Goal: Complete application form

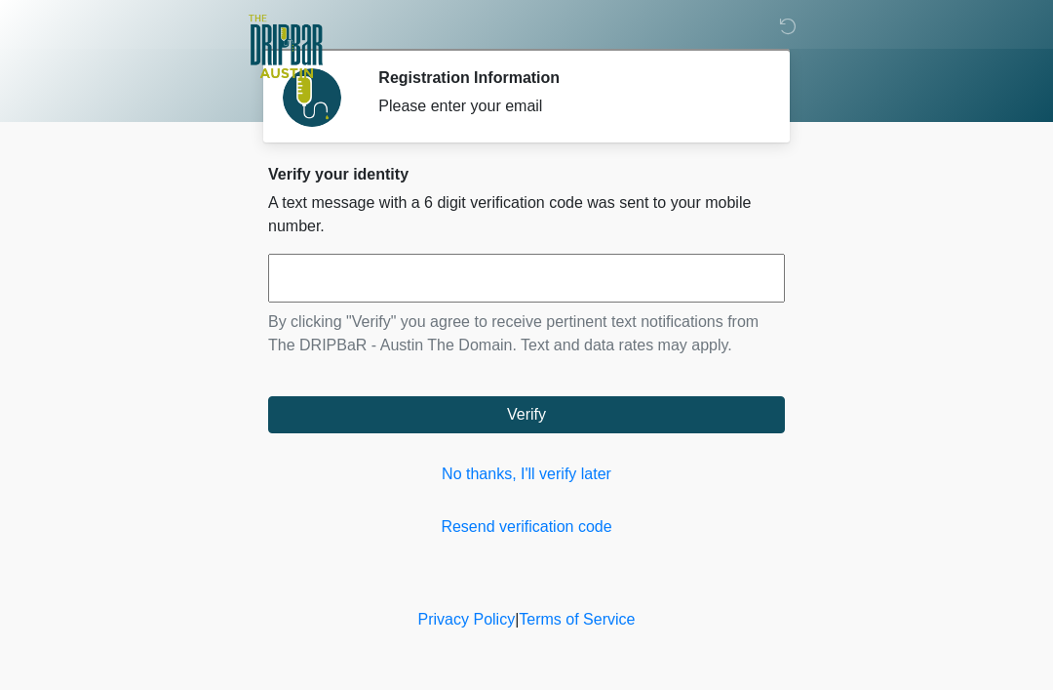
click at [556, 477] on link "No thanks, I'll verify later" at bounding box center [526, 473] width 517 height 23
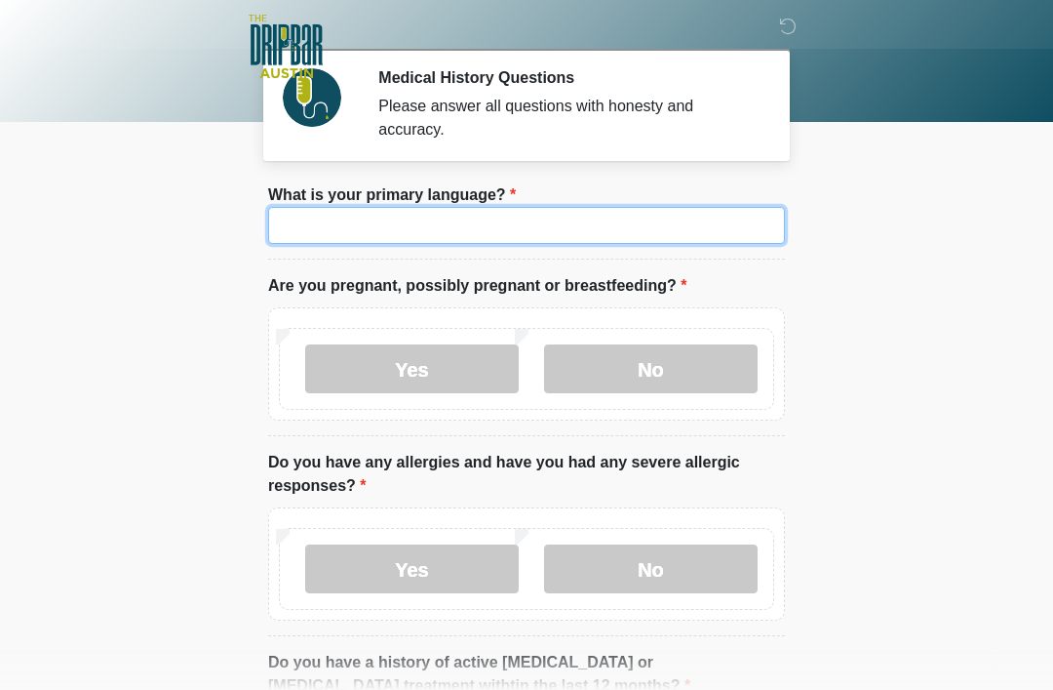
click at [587, 221] on input "What is your primary language?" at bounding box center [526, 225] width 517 height 37
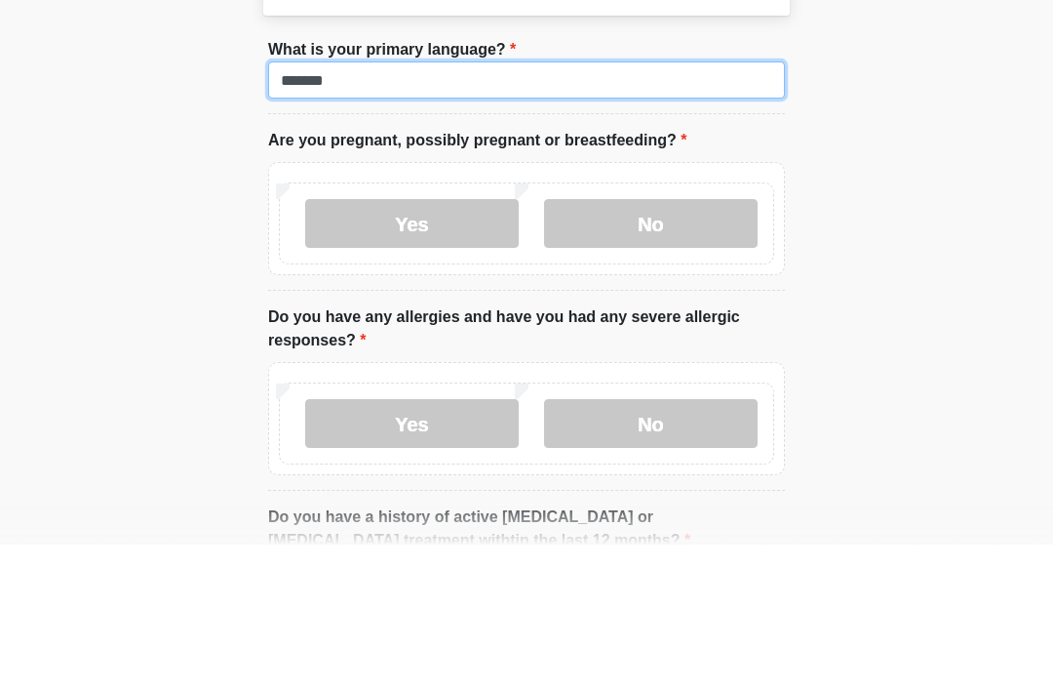
type input "*******"
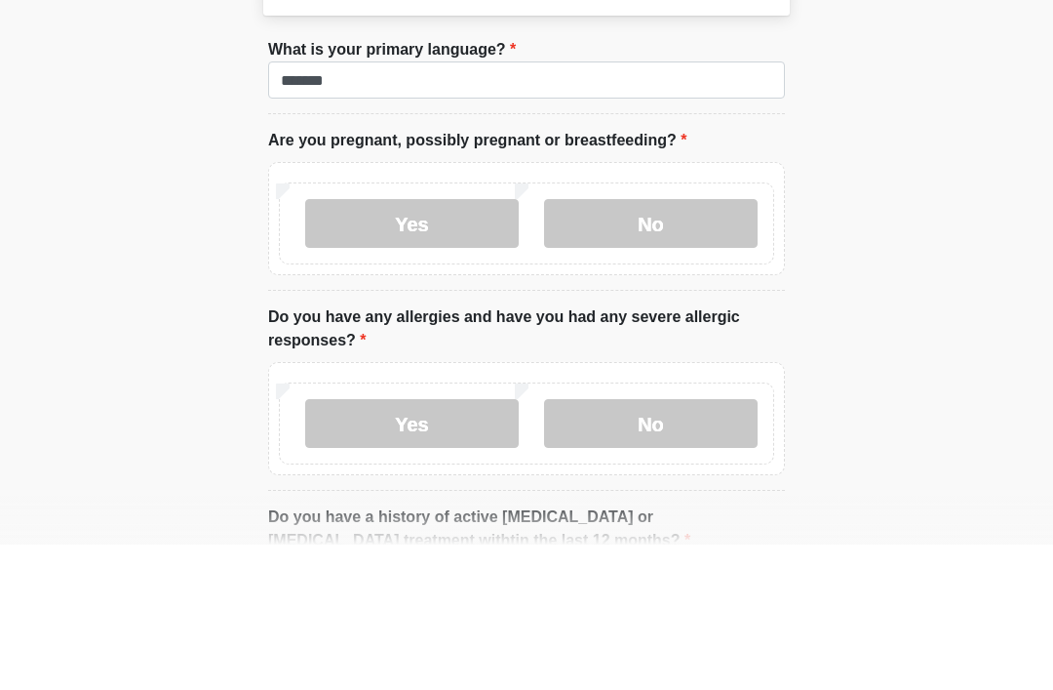
click at [676, 344] on label "No" at bounding box center [651, 368] width 214 height 49
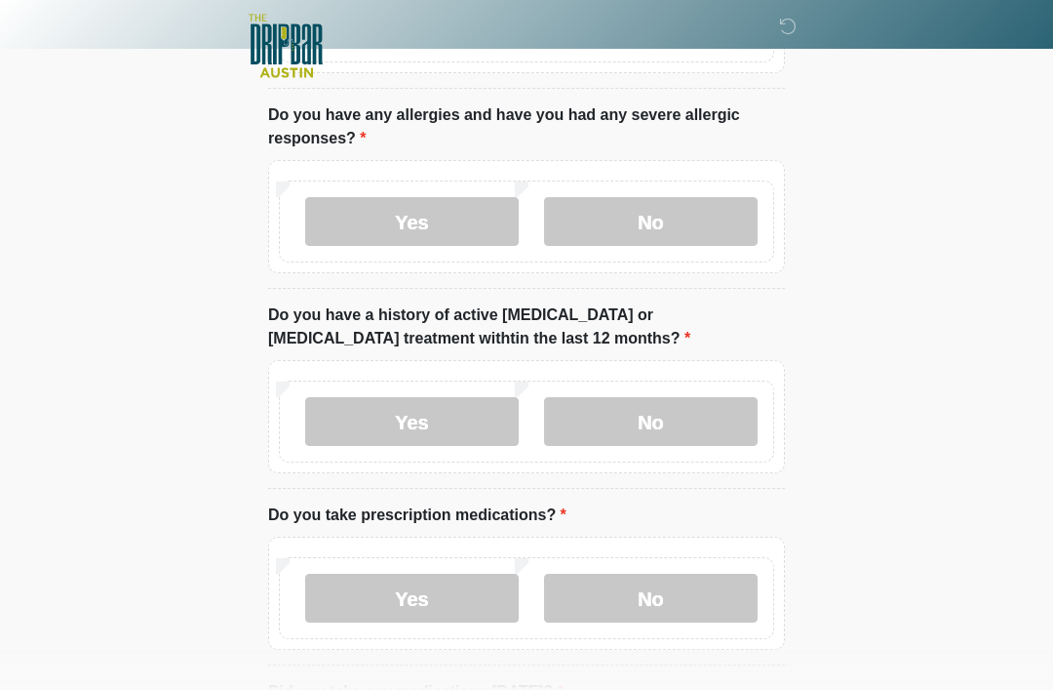
scroll to position [344, 0]
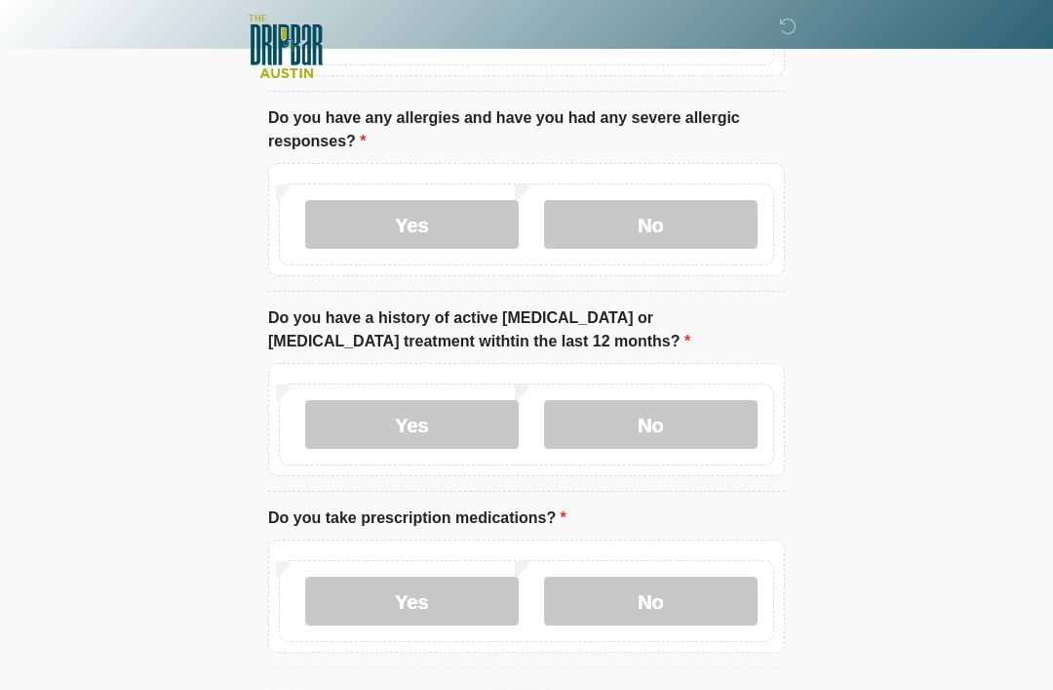
click at [709, 240] on label "No" at bounding box center [651, 224] width 214 height 49
click at [714, 225] on label "No" at bounding box center [651, 224] width 214 height 49
click at [690, 416] on label "No" at bounding box center [651, 424] width 214 height 49
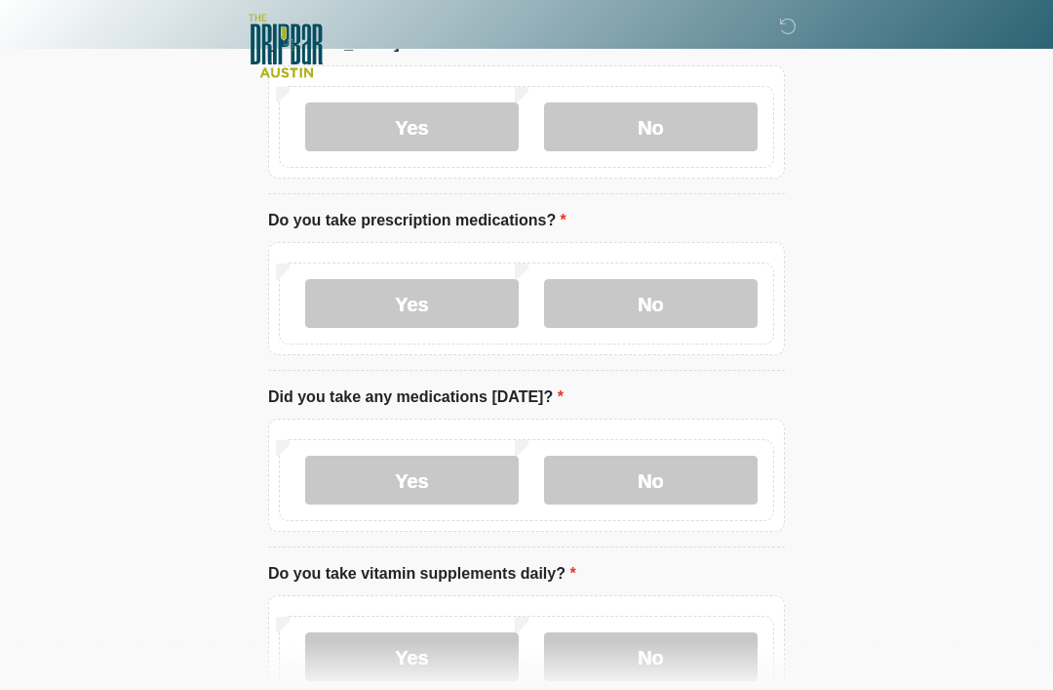
scroll to position [644, 0]
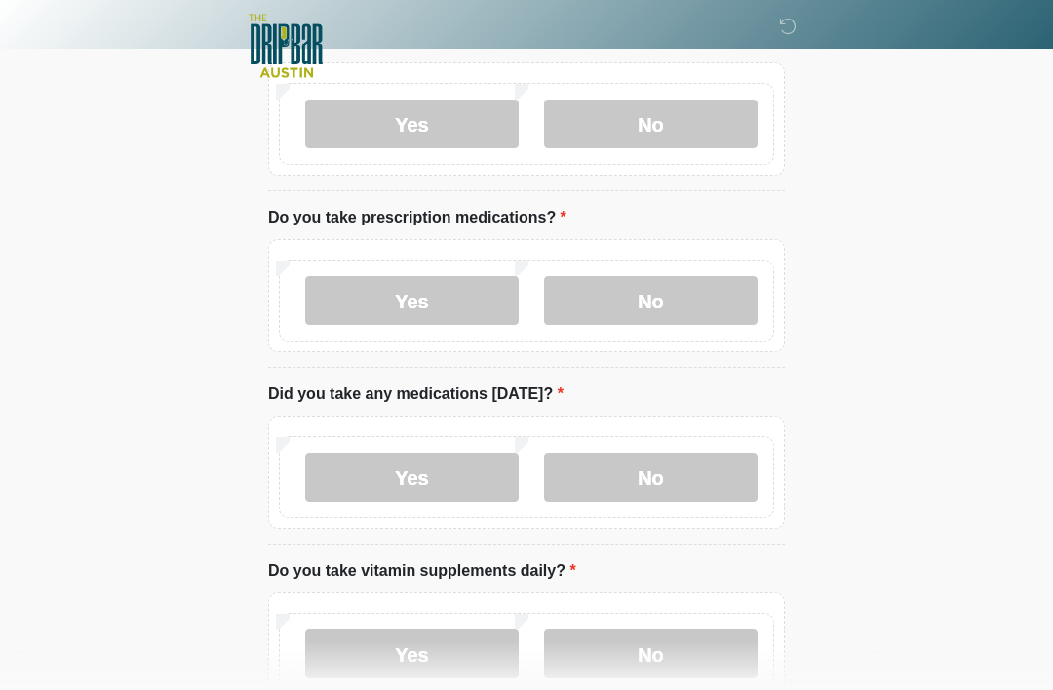
click at [659, 302] on label "No" at bounding box center [651, 301] width 214 height 49
click at [647, 463] on label "No" at bounding box center [651, 477] width 214 height 49
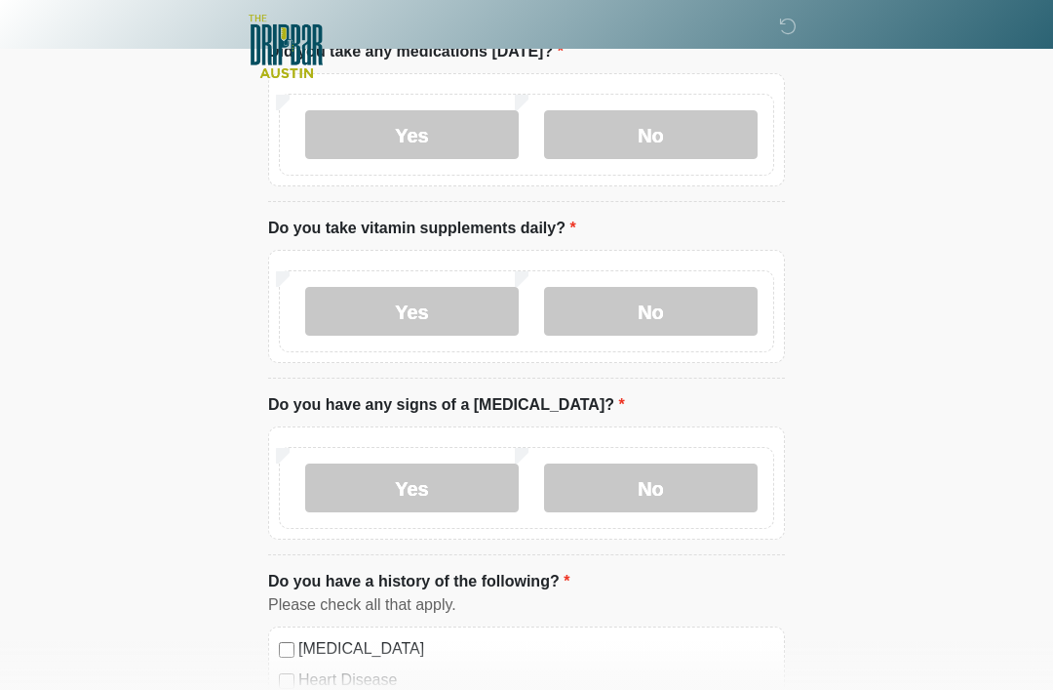
scroll to position [983, 0]
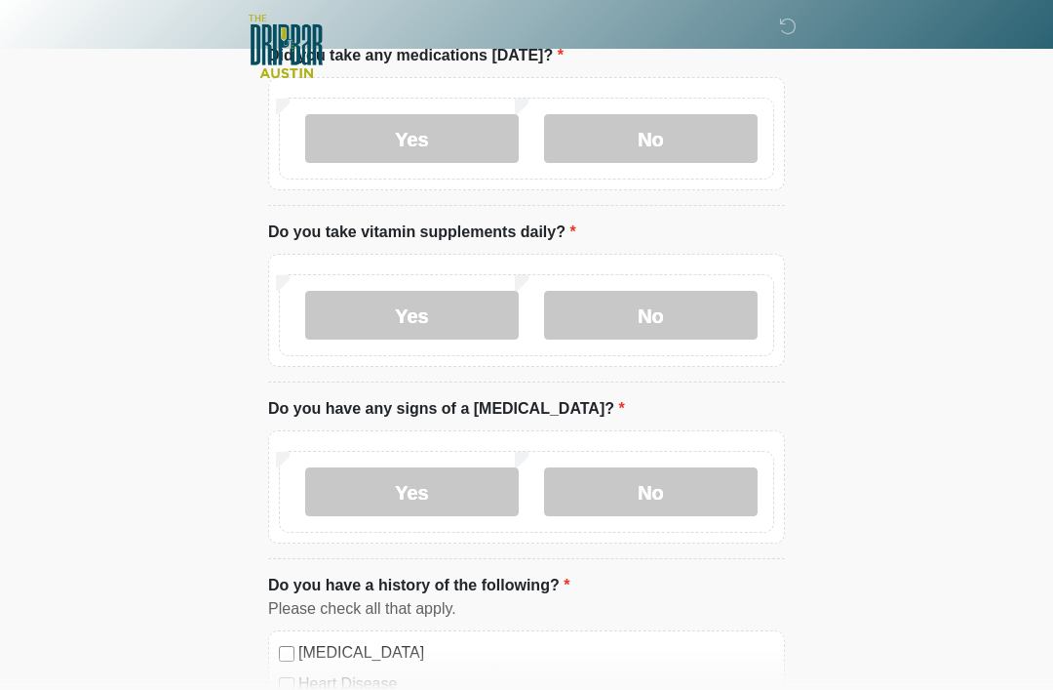
click at [677, 318] on label "No" at bounding box center [651, 315] width 214 height 49
click at [670, 497] on label "No" at bounding box center [651, 491] width 214 height 49
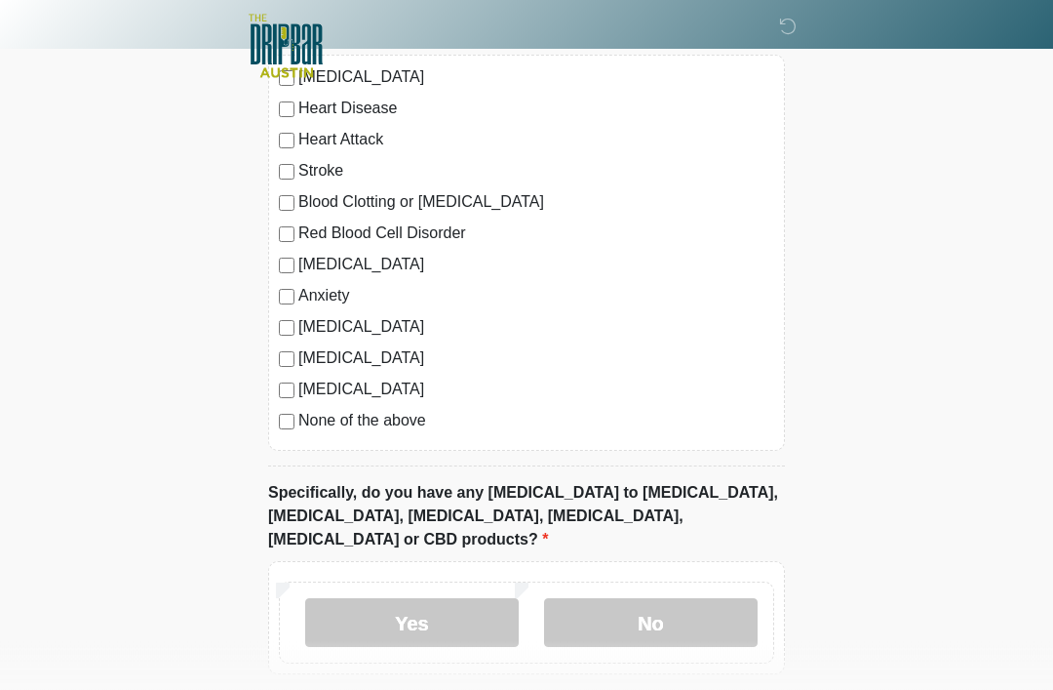
scroll to position [1626, 0]
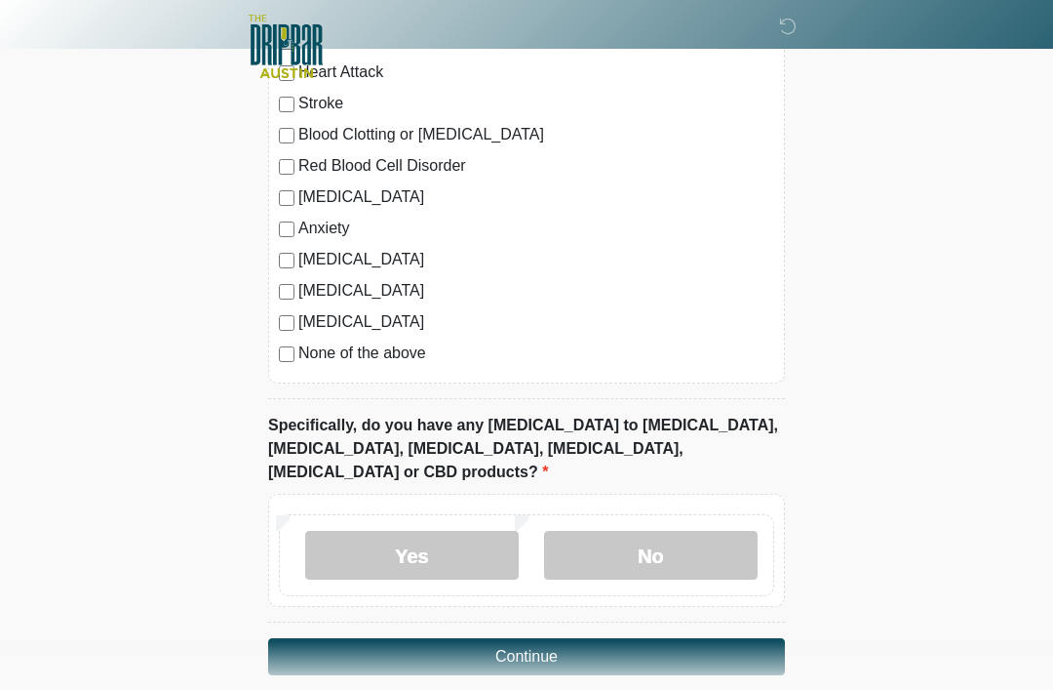
click at [643, 531] on label "No" at bounding box center [651, 555] width 214 height 49
click at [549, 638] on button "Continue" at bounding box center [526, 656] width 517 height 37
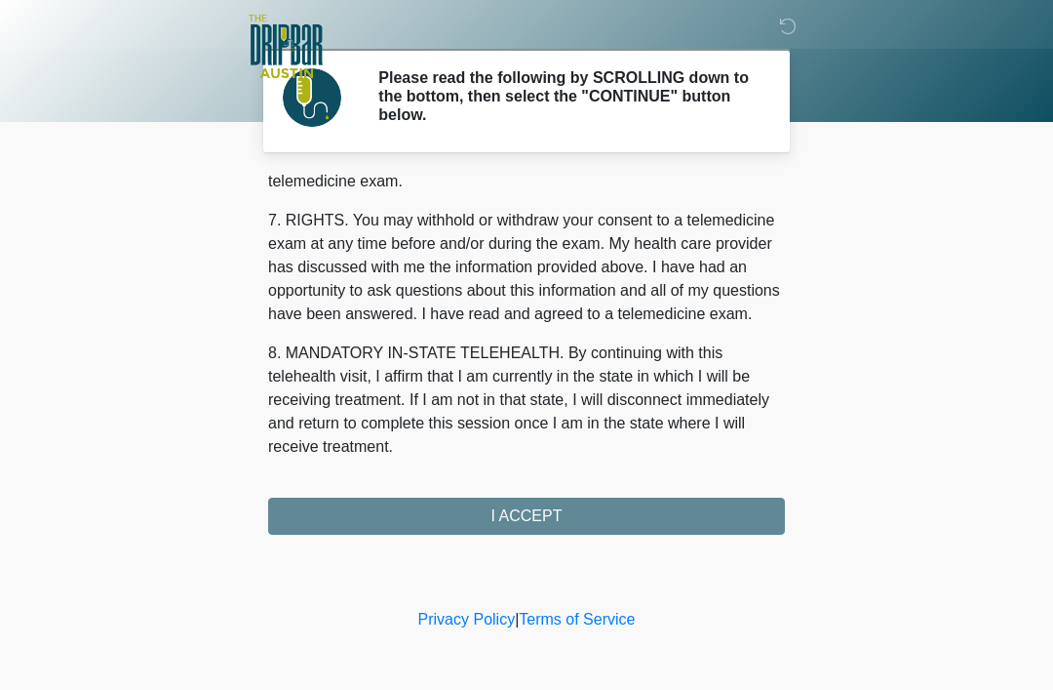
scroll to position [855, 0]
click at [579, 515] on button "I ACCEPT" at bounding box center [526, 515] width 517 height 37
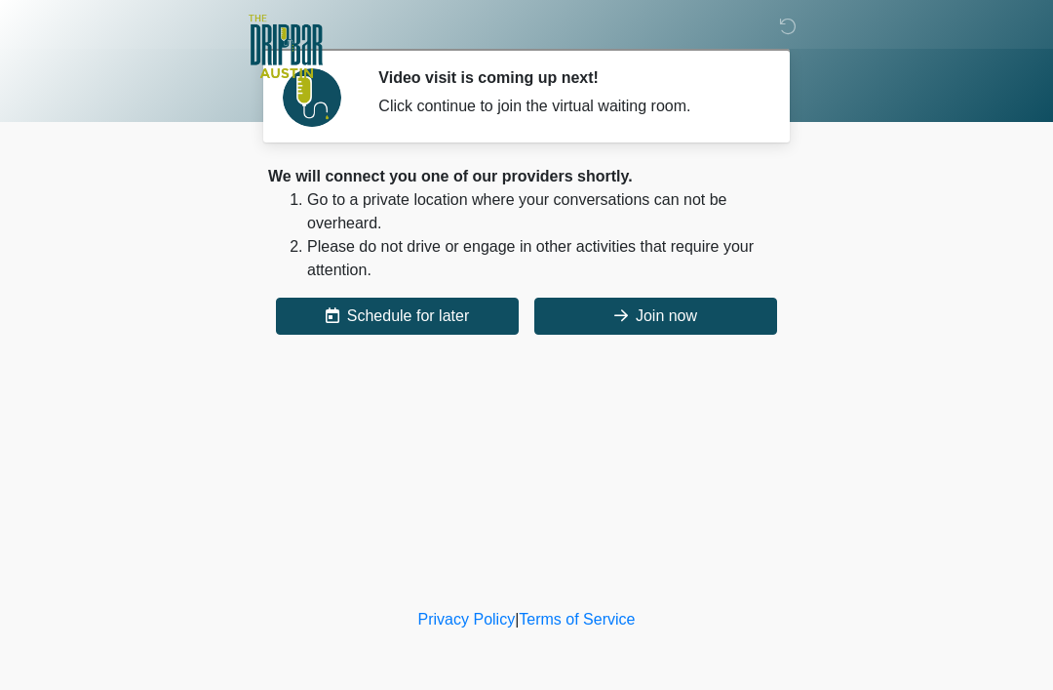
click at [671, 305] on button "Join now" at bounding box center [656, 315] width 243 height 37
